Goal: Book appointment/travel/reservation

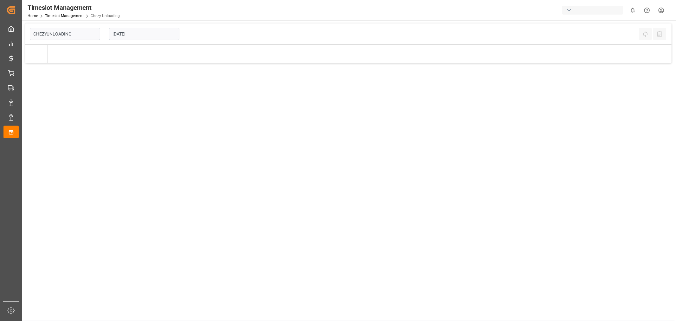
type input "Chezy Unloading"
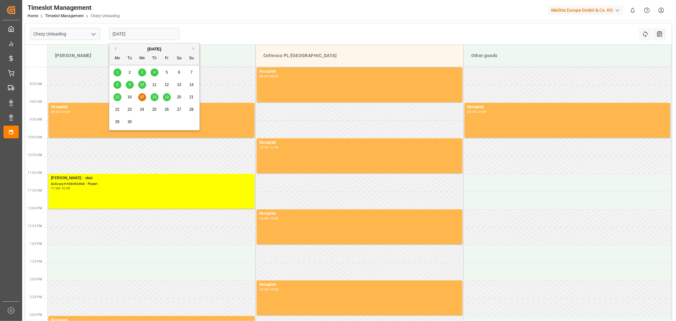
click at [140, 30] on input "[DATE]" at bounding box center [144, 34] width 70 height 12
click at [153, 95] on span "18" at bounding box center [154, 97] width 4 height 4
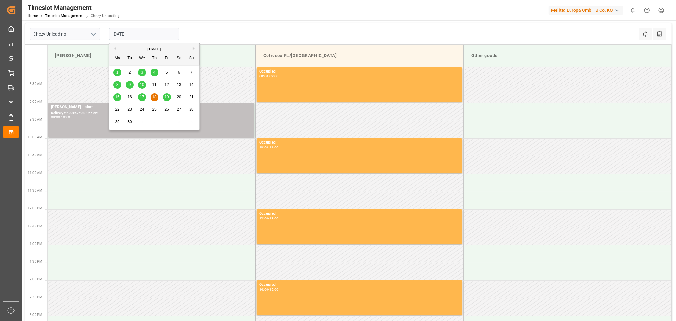
click at [133, 36] on input "[DATE]" at bounding box center [144, 34] width 70 height 12
click at [143, 97] on span "17" at bounding box center [142, 97] width 4 height 4
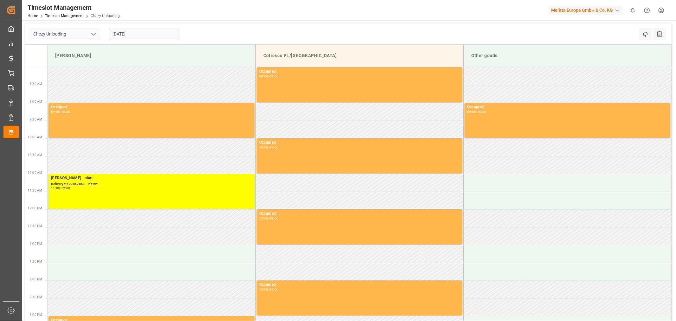
click at [154, 33] on input "[DATE]" at bounding box center [144, 34] width 70 height 12
drag, startPoint x: 84, startPoint y: 183, endPoint x: 153, endPoint y: 29, distance: 168.9
click at [159, 22] on div "Chezy Unloading [DATE] Refresh Time Slots All Audits Melitta G Cofresco PL/[GEO…" at bounding box center [348, 250] width 653 height 460
click at [149, 33] on input "[DATE]" at bounding box center [144, 34] width 70 height 12
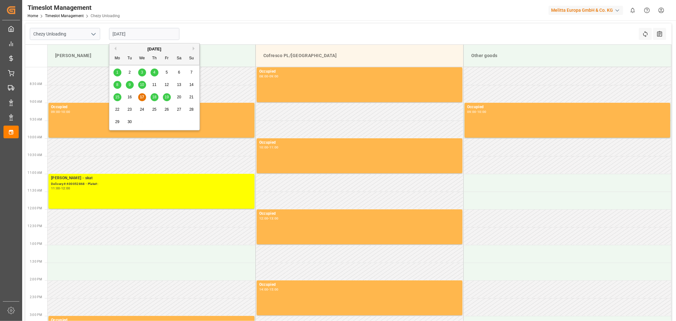
click at [153, 99] on span "18" at bounding box center [154, 97] width 4 height 4
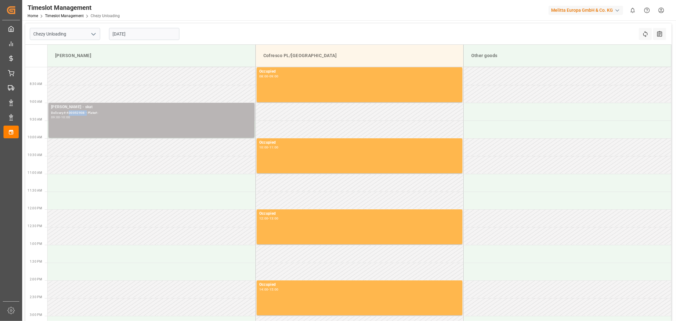
copy div "00052908 -"
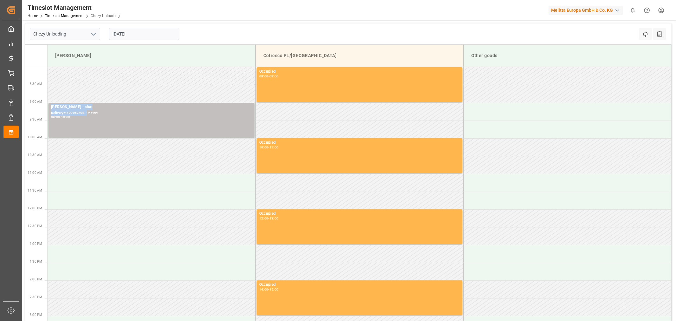
drag, startPoint x: 86, startPoint y: 111, endPoint x: 88, endPoint y: 90, distance: 20.7
click at [87, 91] on tbody "Occupied 08:00 - 09:00 [PERSON_NAME] - skat Delivery#:400052908 - Plate#: 09:00…" at bounding box center [360, 234] width 624 height 335
click at [88, 90] on td at bounding box center [152, 94] width 208 height 18
click at [140, 34] on input "[DATE]" at bounding box center [144, 34] width 70 height 12
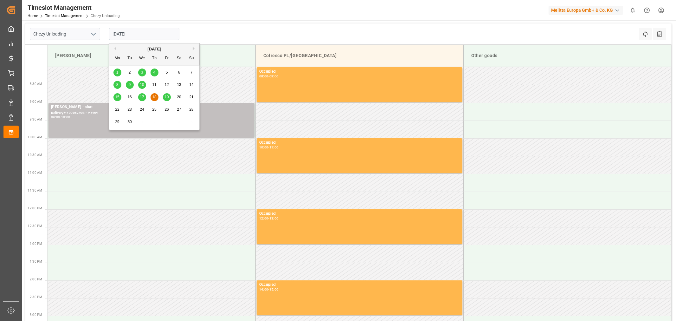
click at [167, 98] on span "19" at bounding box center [167, 97] width 4 height 4
type input "[DATE]"
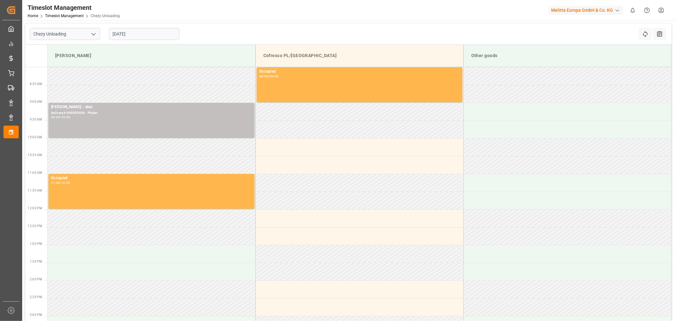
click at [255, 29] on div "Chezy Unloading [DATE] Refresh Time Slots All Audits" at bounding box center [348, 33] width 646 height 21
